Goal: Check status

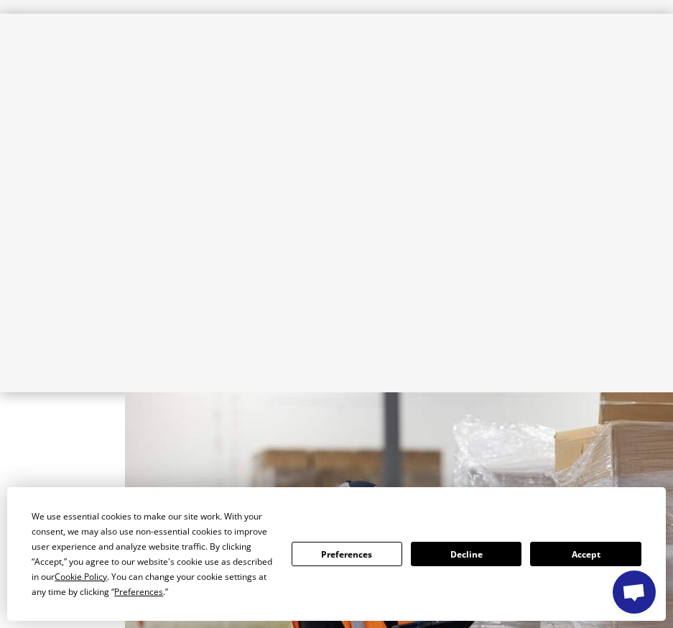
scroll to position [1078, 0]
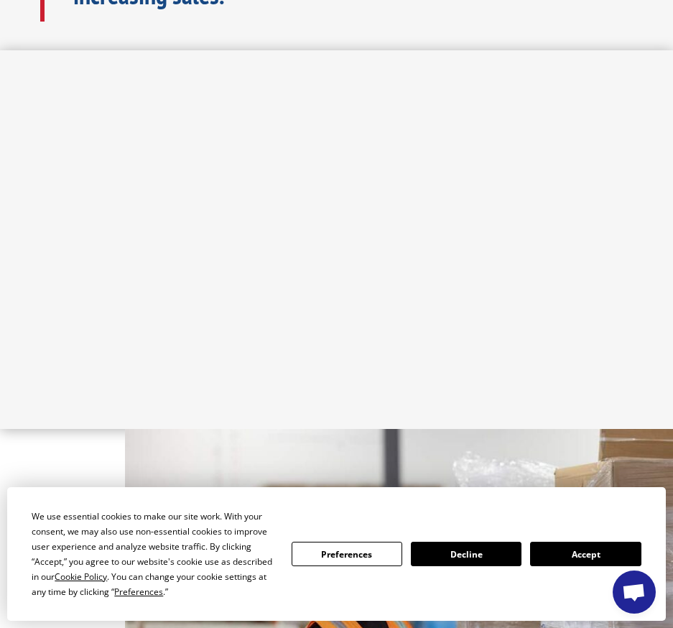
click at [584, 567] on div "We use essential cookies to make our site work. With your consent, we may also …" at bounding box center [336, 554] width 609 height 91
click at [575, 553] on button "Accept" at bounding box center [585, 554] width 111 height 24
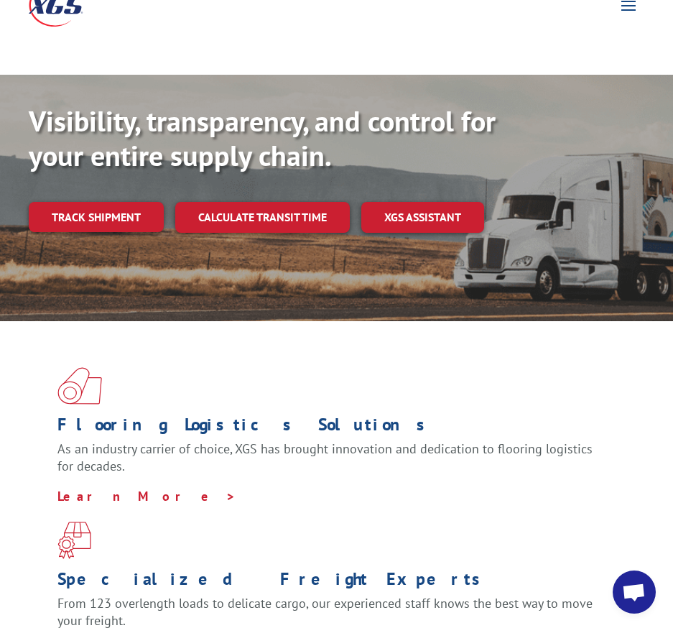
scroll to position [72, 0]
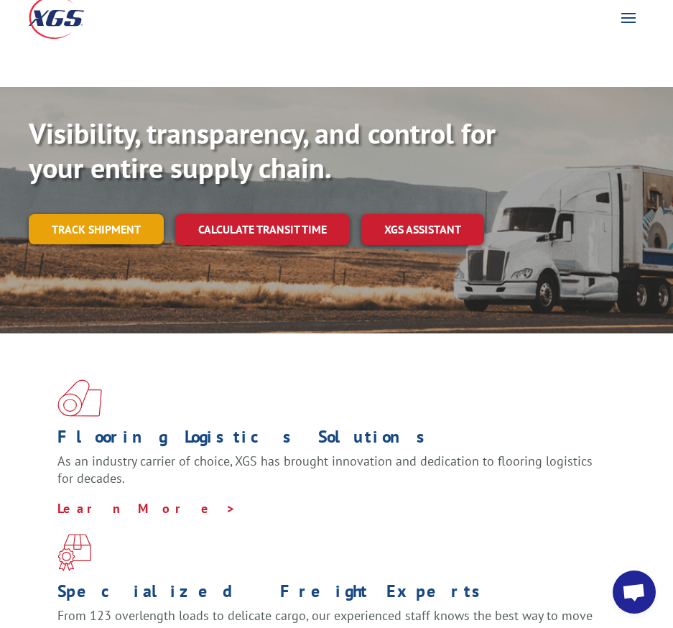
click at [94, 214] on link "Track shipment" at bounding box center [96, 229] width 135 height 30
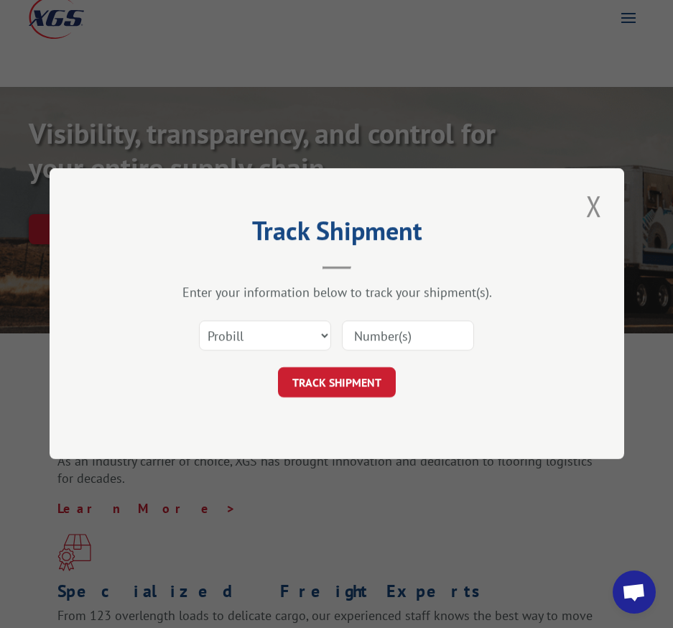
click at [397, 338] on input at bounding box center [408, 336] width 132 height 30
click at [365, 335] on input at bounding box center [408, 336] width 132 height 30
paste input "17059462"
type input "17059462"
click at [360, 386] on button "TRACK SHIPMENT" at bounding box center [337, 383] width 118 height 30
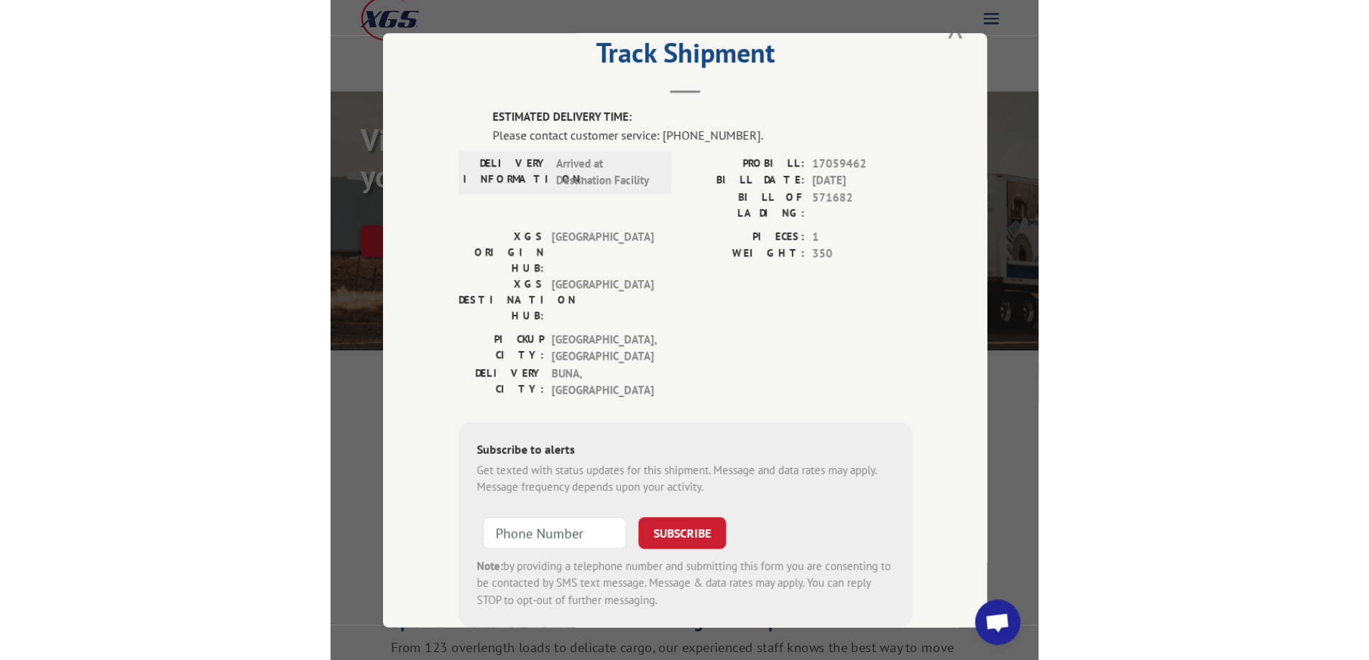
scroll to position [24, 0]
